Goal: Communication & Community: Share content

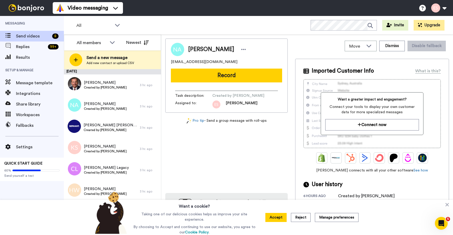
click at [193, 80] on button "Record" at bounding box center [226, 76] width 111 height 14
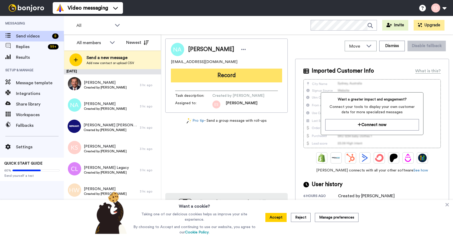
click at [220, 76] on button "Record" at bounding box center [226, 76] width 111 height 14
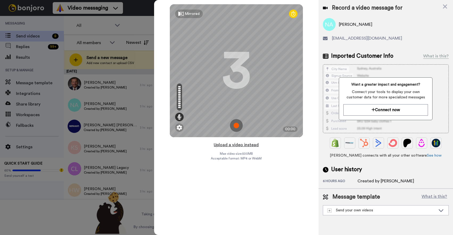
click at [233, 146] on button "Upload a video instead" at bounding box center [236, 145] width 48 height 7
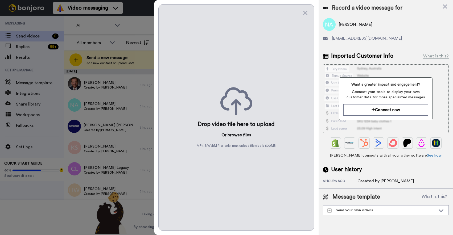
click at [235, 136] on button "browse" at bounding box center [235, 135] width 14 height 6
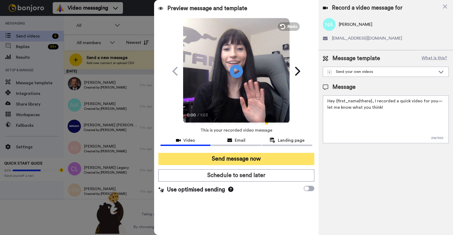
click at [231, 158] on button "Send message now" at bounding box center [237, 159] width 156 height 12
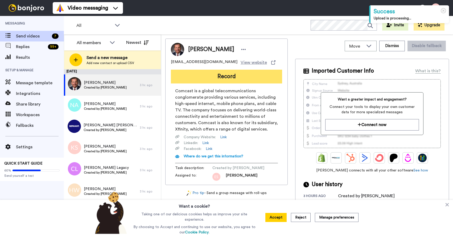
click at [216, 75] on button "Record" at bounding box center [226, 77] width 111 height 14
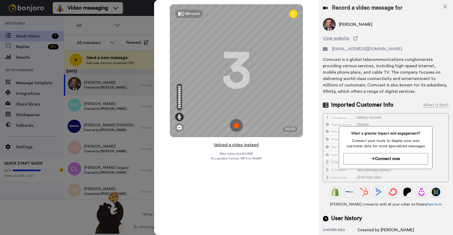
click at [224, 145] on button "Upload a video instead" at bounding box center [236, 145] width 48 height 7
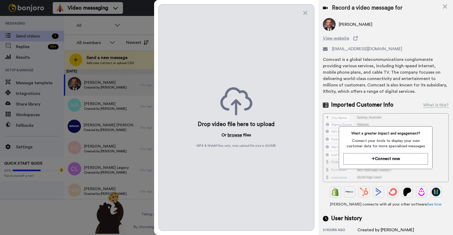
click at [232, 134] on button "browse" at bounding box center [235, 135] width 14 height 6
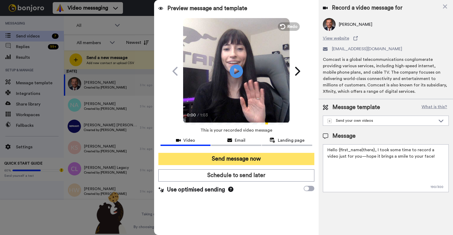
click at [224, 156] on button "Send message now" at bounding box center [237, 159] width 156 height 12
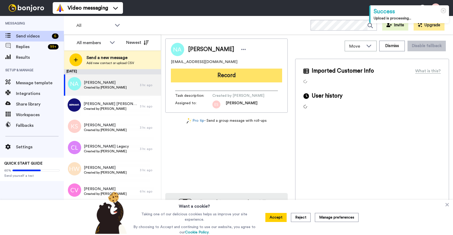
click at [206, 75] on button "Record" at bounding box center [226, 76] width 111 height 14
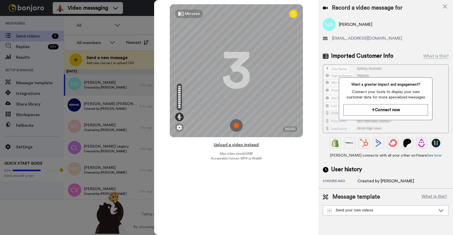
click at [219, 144] on button "Upload a video instead" at bounding box center [236, 145] width 48 height 7
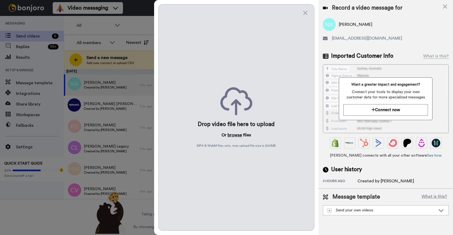
click at [230, 136] on button "browse" at bounding box center [235, 135] width 14 height 6
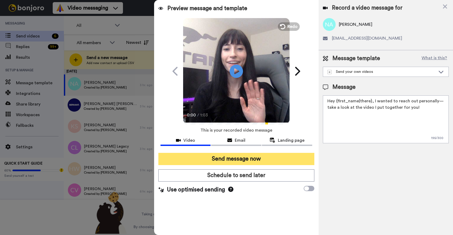
click at [208, 158] on button "Send message now" at bounding box center [237, 159] width 156 height 12
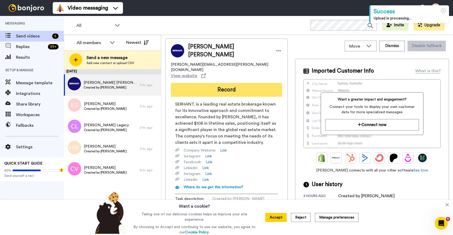
click at [197, 83] on button "Record" at bounding box center [226, 90] width 111 height 14
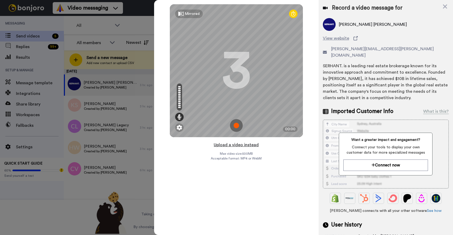
click at [228, 145] on button "Upload a video instead" at bounding box center [236, 145] width 48 height 7
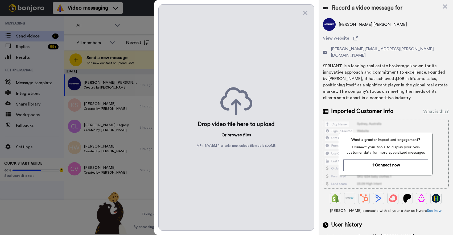
click at [234, 136] on button "browse" at bounding box center [235, 135] width 14 height 6
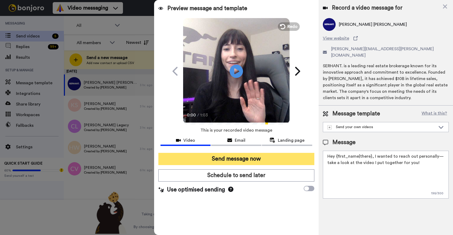
click at [227, 157] on button "Send message now" at bounding box center [237, 159] width 156 height 12
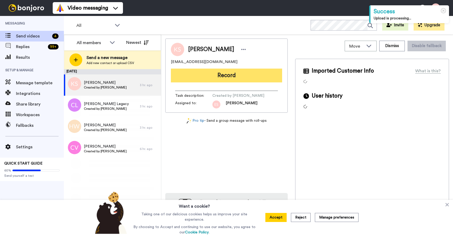
click at [211, 76] on button "Record" at bounding box center [226, 76] width 111 height 14
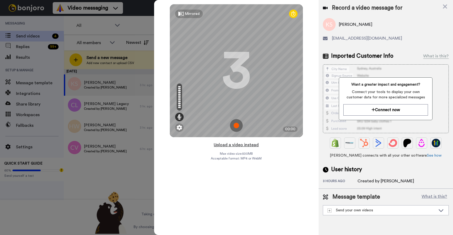
click at [239, 145] on button "Upload a video instead" at bounding box center [236, 145] width 48 height 7
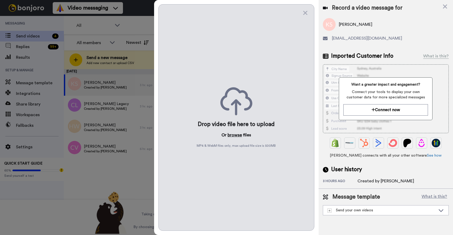
click at [235, 136] on button "browse" at bounding box center [235, 135] width 14 height 6
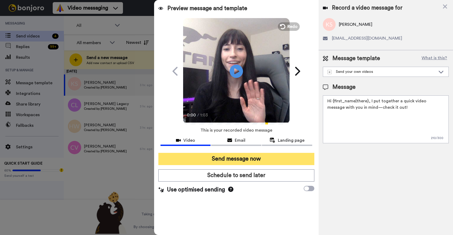
click at [226, 156] on button "Send message now" at bounding box center [237, 159] width 156 height 12
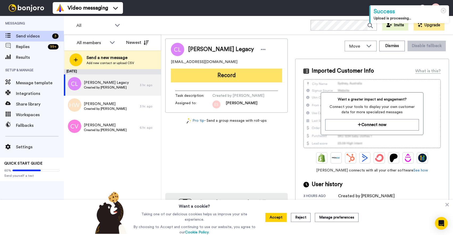
click at [212, 78] on button "Record" at bounding box center [226, 76] width 111 height 14
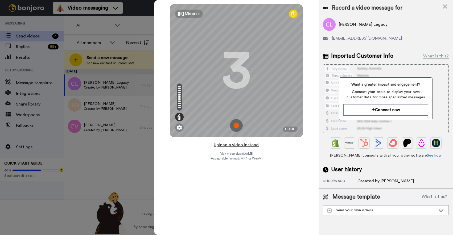
click at [241, 145] on button "Upload a video instead" at bounding box center [236, 145] width 48 height 7
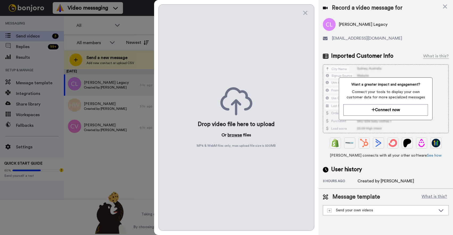
click at [236, 135] on button "browse" at bounding box center [235, 135] width 14 height 6
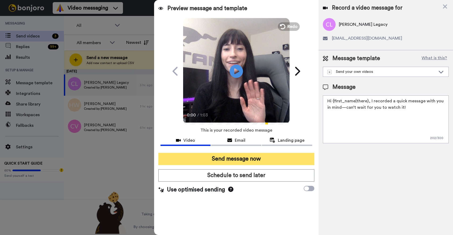
click at [235, 159] on button "Send message now" at bounding box center [237, 159] width 156 height 12
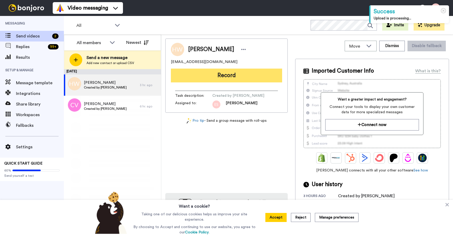
click at [212, 74] on button "Record" at bounding box center [226, 76] width 111 height 14
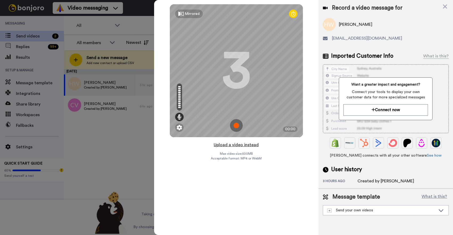
click at [226, 143] on button "Upload a video instead" at bounding box center [236, 145] width 48 height 7
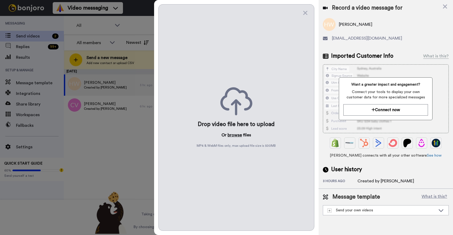
click at [233, 135] on button "browse" at bounding box center [235, 135] width 14 height 6
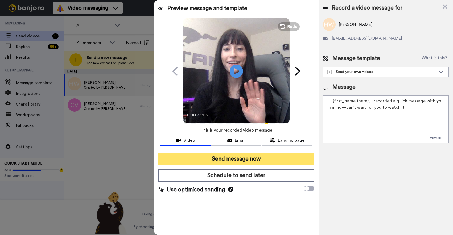
click at [231, 162] on button "Send message now" at bounding box center [237, 159] width 156 height 12
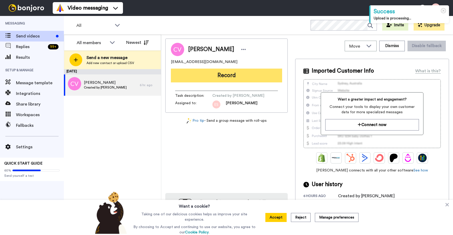
click at [212, 78] on button "Record" at bounding box center [226, 76] width 111 height 14
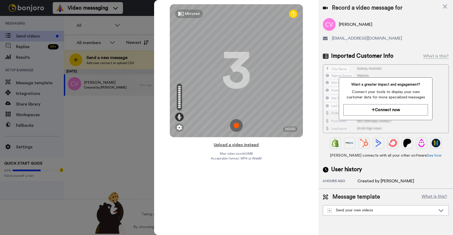
click at [236, 143] on button "Upload a video instead" at bounding box center [236, 145] width 48 height 7
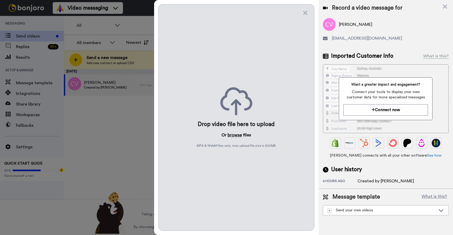
click at [238, 135] on button "browse" at bounding box center [235, 135] width 14 height 6
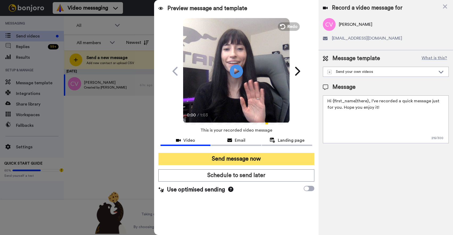
click at [223, 158] on button "Send message now" at bounding box center [237, 159] width 156 height 12
